Goal: Complete application form

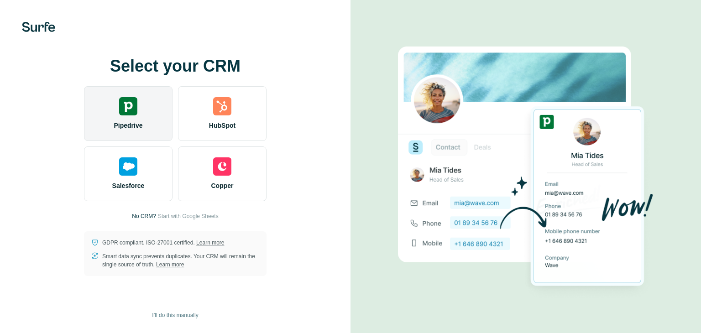
click at [123, 117] on div "Pipedrive" at bounding box center [128, 113] width 88 height 55
click at [122, 113] on img at bounding box center [128, 106] width 18 height 18
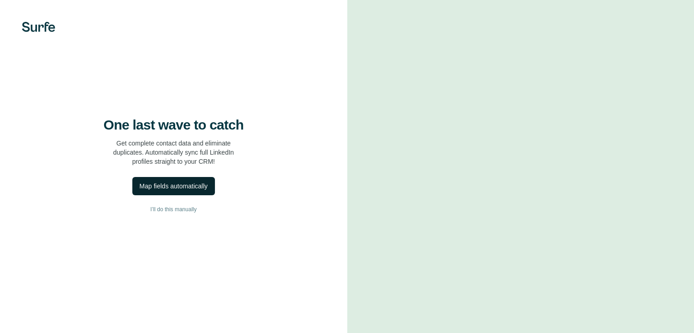
click at [188, 191] on div "Map fields automatically" at bounding box center [174, 186] width 68 height 9
